Goal: Find contact information: Find contact information

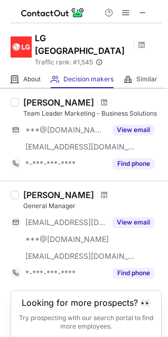
scroll to position [848, 0]
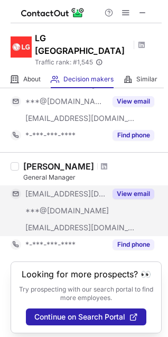
click at [127, 189] on button "View email" at bounding box center [134, 194] width 42 height 11
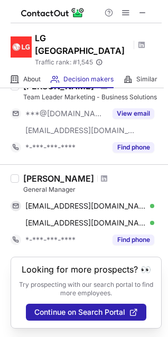
scroll to position [831, 0]
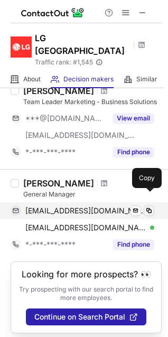
click at [151, 207] on span at bounding box center [149, 211] width 8 height 8
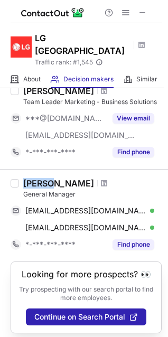
drag, startPoint x: 50, startPoint y: 170, endPoint x: 23, endPoint y: 167, distance: 27.0
click at [23, 178] on div "Dinesh Tewari General Manager dtewari@lgindia.com Verified Send email Copy dine…" at bounding box center [90, 215] width 143 height 75
copy div "Dinesh"
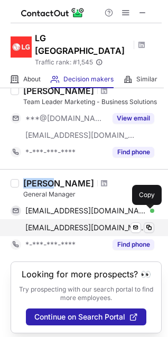
click at [154, 222] on button at bounding box center [149, 227] width 11 height 11
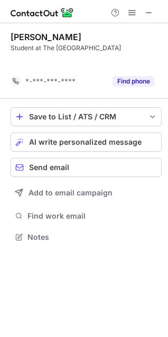
scroll to position [212, 168]
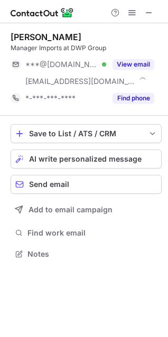
scroll to position [246, 168]
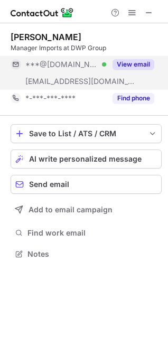
click at [133, 63] on button "View email" at bounding box center [134, 64] width 42 height 11
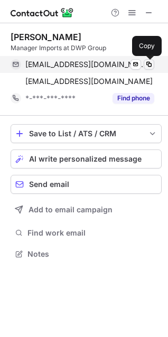
click at [149, 62] on span at bounding box center [149, 64] width 8 height 8
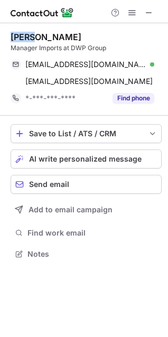
drag, startPoint x: 33, startPoint y: 38, endPoint x: 5, endPoint y: 37, distance: 27.5
click at [5, 37] on div "Imran zia Manager Imports at DWP Group imranzia00@yahoo.com Verified Send email…" at bounding box center [84, 146] width 168 height 247
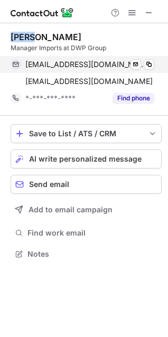
copy div "Imran"
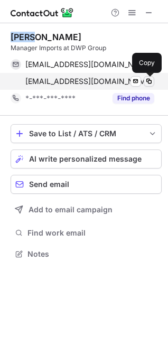
click at [146, 81] on span at bounding box center [149, 81] width 8 height 8
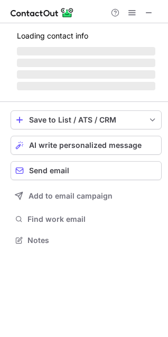
scroll to position [5, 5]
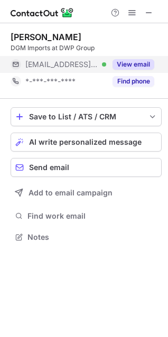
click at [119, 62] on button "View email" at bounding box center [134, 64] width 42 height 11
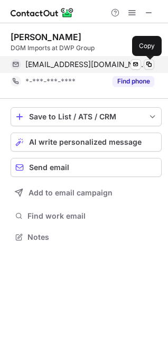
click at [154, 64] on button at bounding box center [149, 64] width 11 height 11
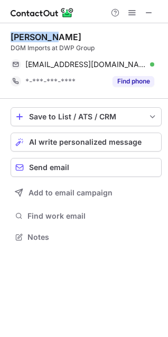
drag, startPoint x: 48, startPoint y: 36, endPoint x: 14, endPoint y: 35, distance: 33.8
click at [14, 35] on div "Waris Ali" at bounding box center [86, 37] width 151 height 11
copy div "Waris Ali"
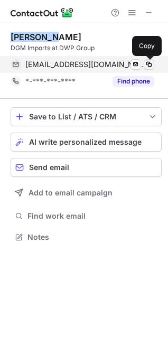
click at [146, 63] on span at bounding box center [149, 64] width 8 height 8
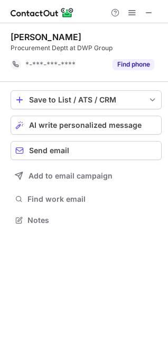
scroll to position [212, 168]
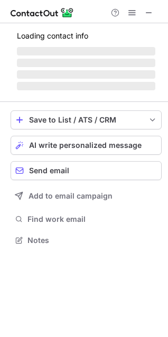
scroll to position [229, 168]
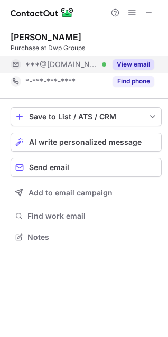
click at [137, 63] on button "View email" at bounding box center [134, 64] width 42 height 11
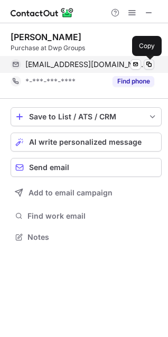
click at [151, 64] on span at bounding box center [149, 64] width 8 height 8
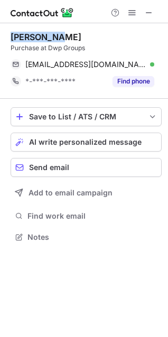
drag, startPoint x: 53, startPoint y: 34, endPoint x: 11, endPoint y: 34, distance: 41.7
click at [11, 34] on div "Niazi Khan" at bounding box center [46, 37] width 71 height 11
copy div "Niazi Khan"
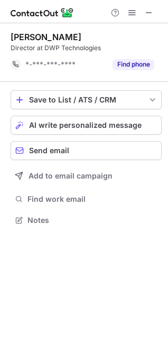
scroll to position [212, 168]
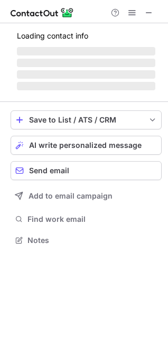
scroll to position [246, 168]
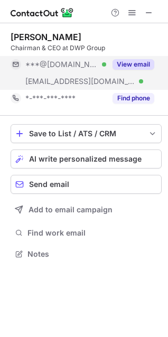
click at [145, 64] on button "View email" at bounding box center [134, 64] width 42 height 11
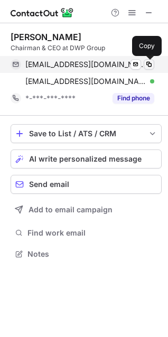
click at [151, 64] on span at bounding box center [149, 64] width 8 height 8
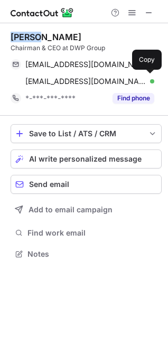
drag, startPoint x: 39, startPoint y: 40, endPoint x: 10, endPoint y: 36, distance: 28.7
click at [9, 36] on div "[PERSON_NAME] Chairman & CEO at DWP Group [EMAIL_ADDRESS][DOMAIN_NAME] Verified…" at bounding box center [84, 146] width 168 height 247
copy div "Farooq"
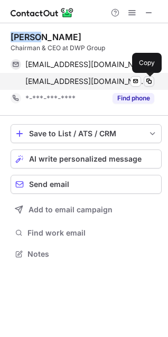
click at [154, 81] on button at bounding box center [149, 81] width 11 height 11
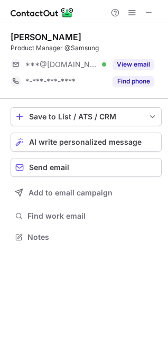
scroll to position [5, 5]
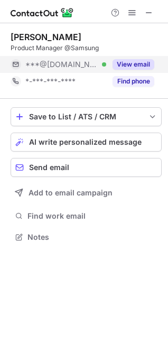
click at [139, 59] on button "View email" at bounding box center [134, 64] width 42 height 11
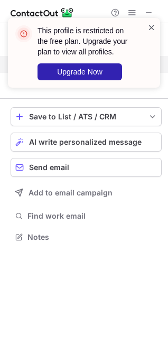
click at [148, 27] on span at bounding box center [151, 27] width 8 height 11
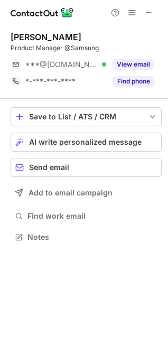
scroll to position [229, 168]
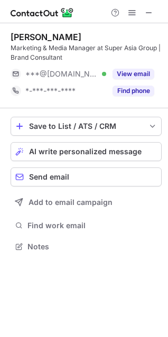
scroll to position [239, 168]
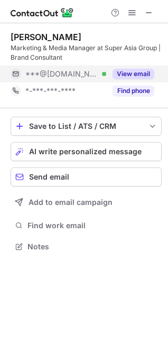
click at [122, 71] on button "View email" at bounding box center [134, 74] width 42 height 11
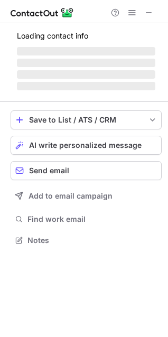
scroll to position [239, 168]
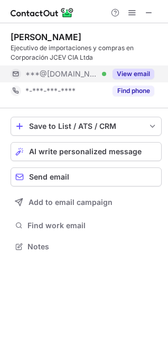
click at [125, 74] on button "View email" at bounding box center [134, 74] width 42 height 11
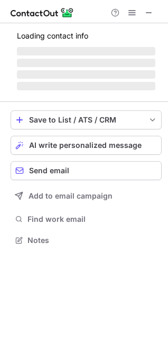
scroll to position [256, 168]
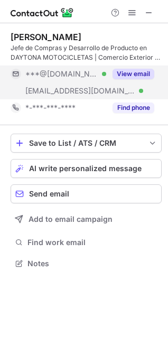
click at [127, 79] on button "View email" at bounding box center [134, 74] width 42 height 11
